Goal: Task Accomplishment & Management: Manage account settings

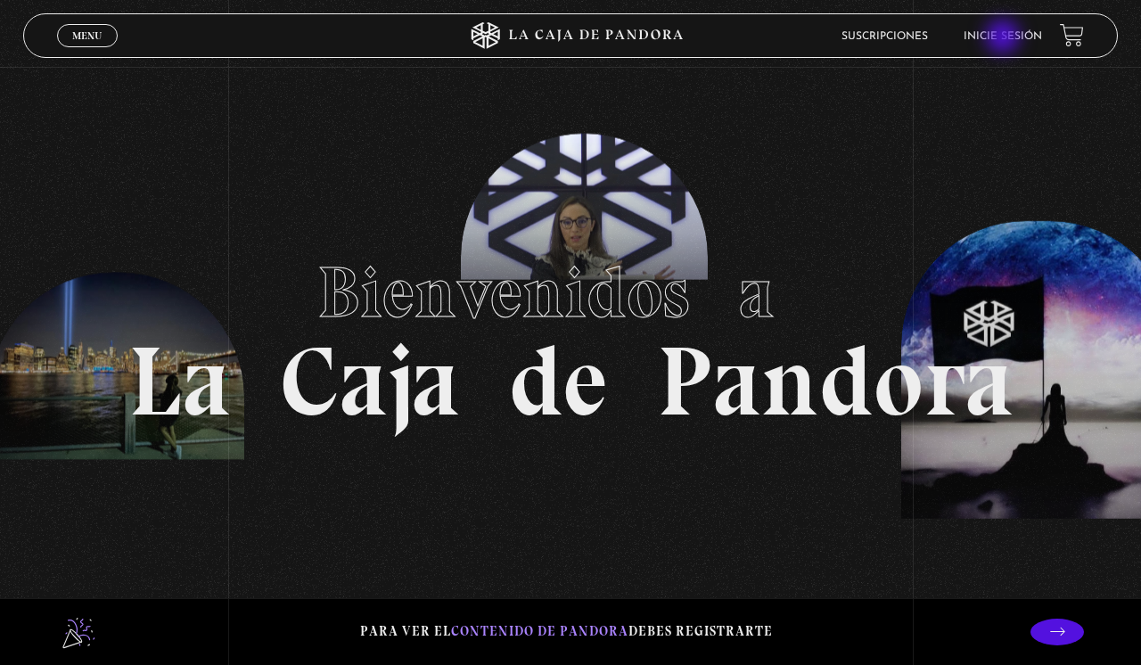
click at [1004, 38] on link "Inicie sesión" at bounding box center [1002, 36] width 78 height 11
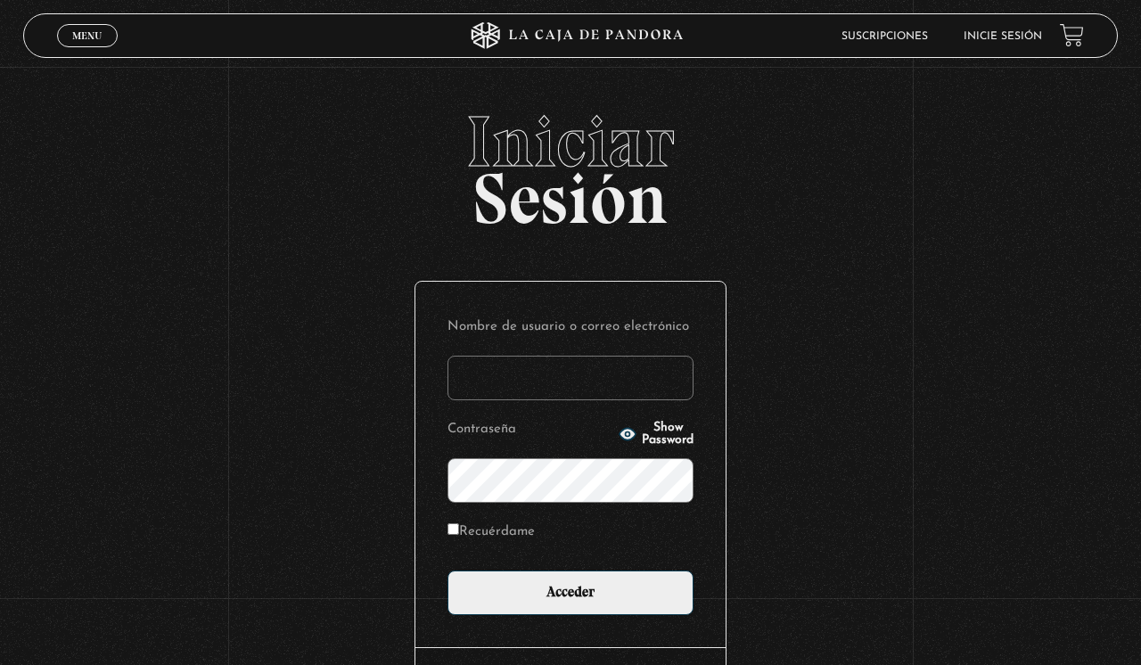
type input "Terrible"
click at [570, 591] on input "Acceder" at bounding box center [570, 592] width 246 height 45
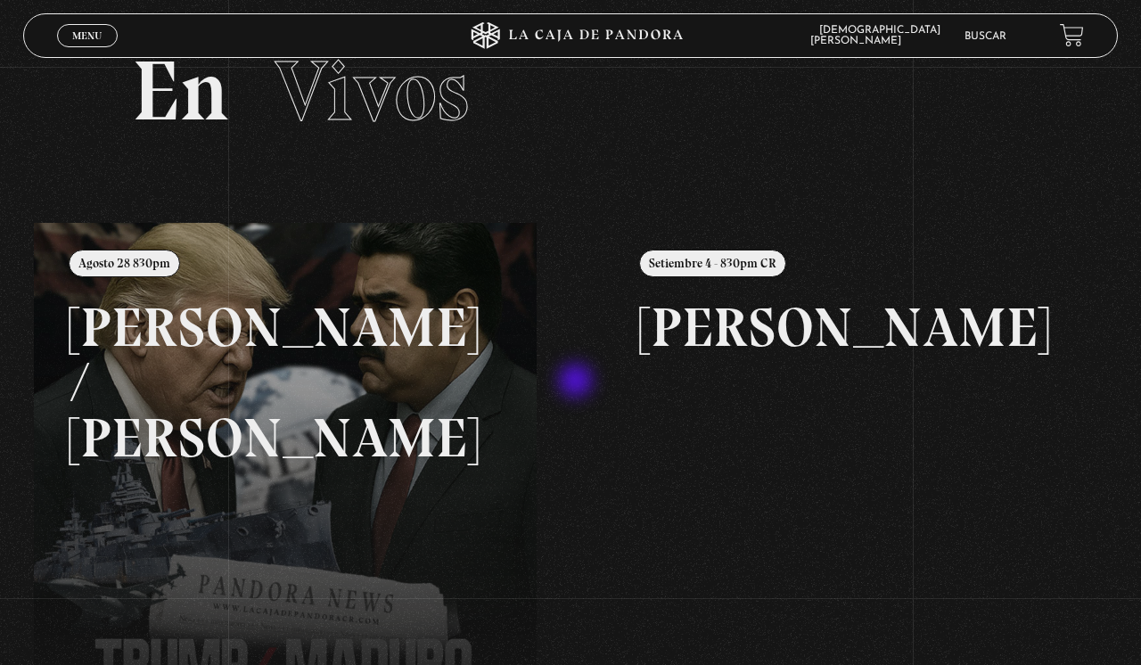
scroll to position [59, 0]
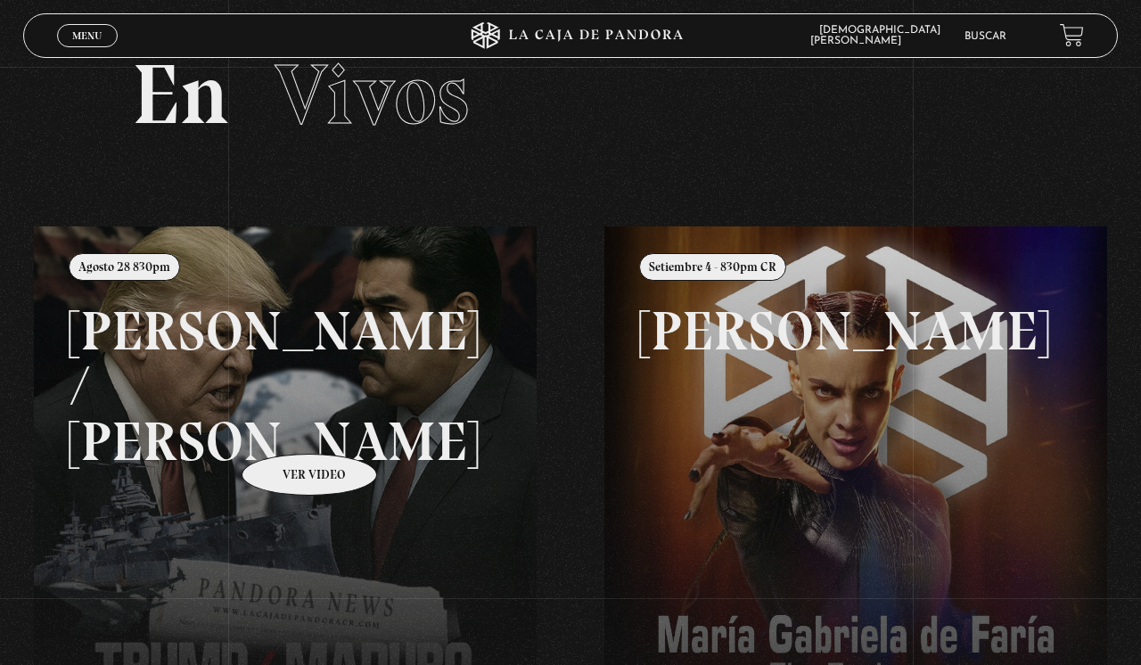
click at [286, 427] on link at bounding box center [604, 558] width 1141 height 665
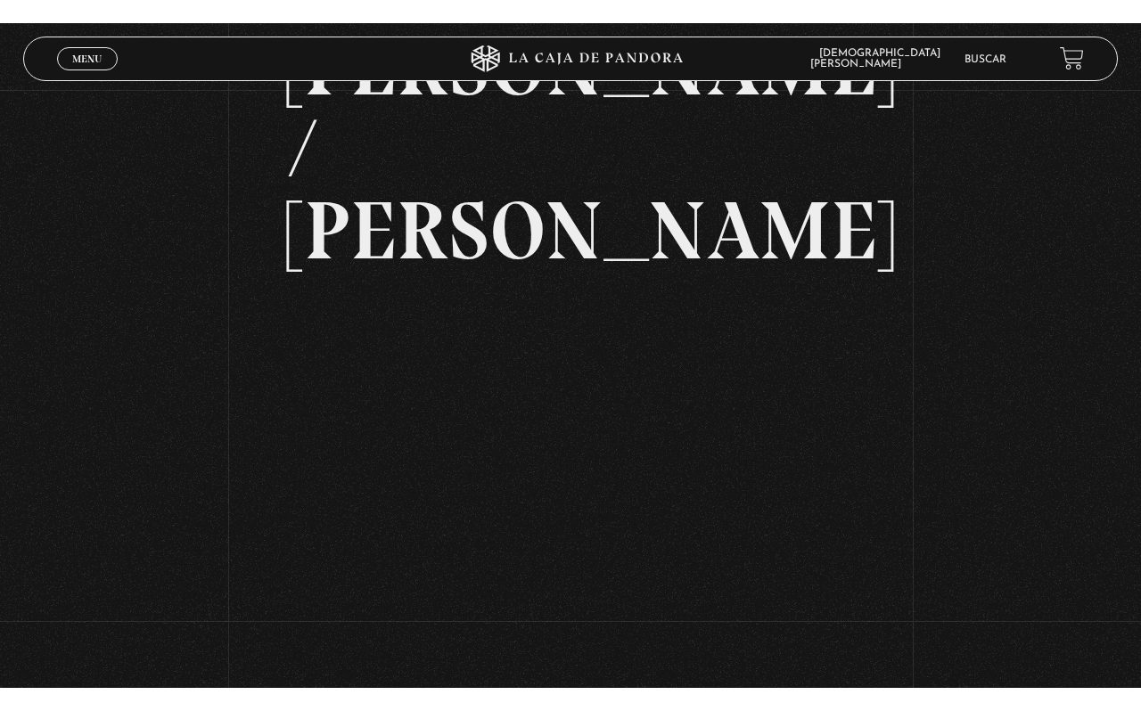
scroll to position [183, 0]
